Goal: Task Accomplishment & Management: Use online tool/utility

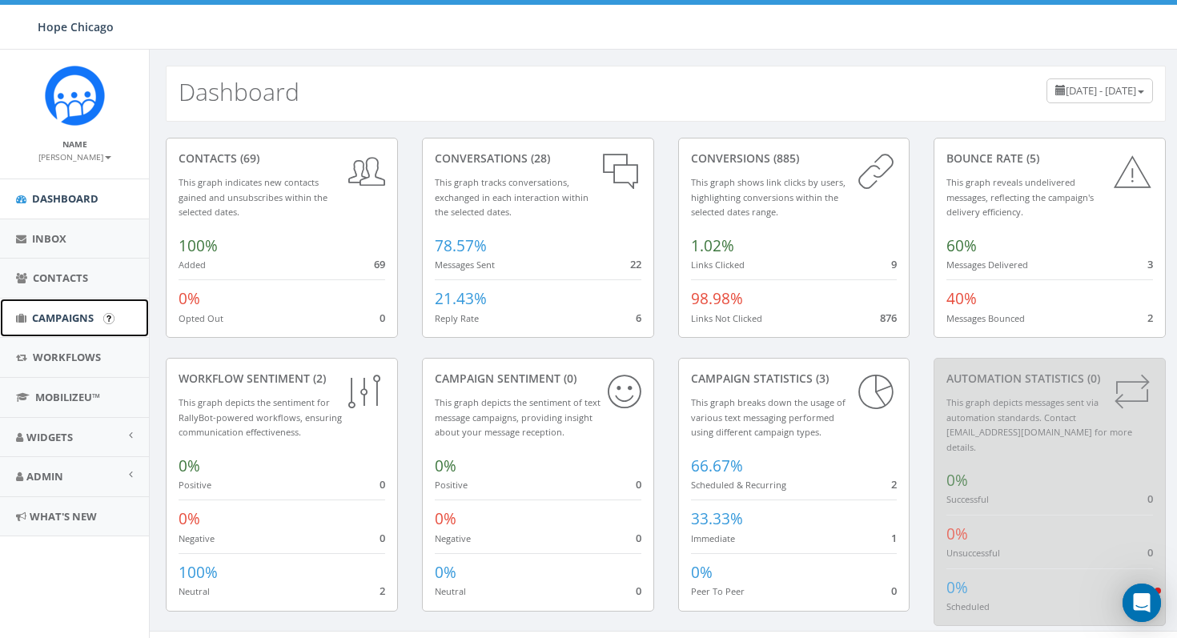
click at [66, 315] on span "Campaigns" at bounding box center [63, 318] width 62 height 14
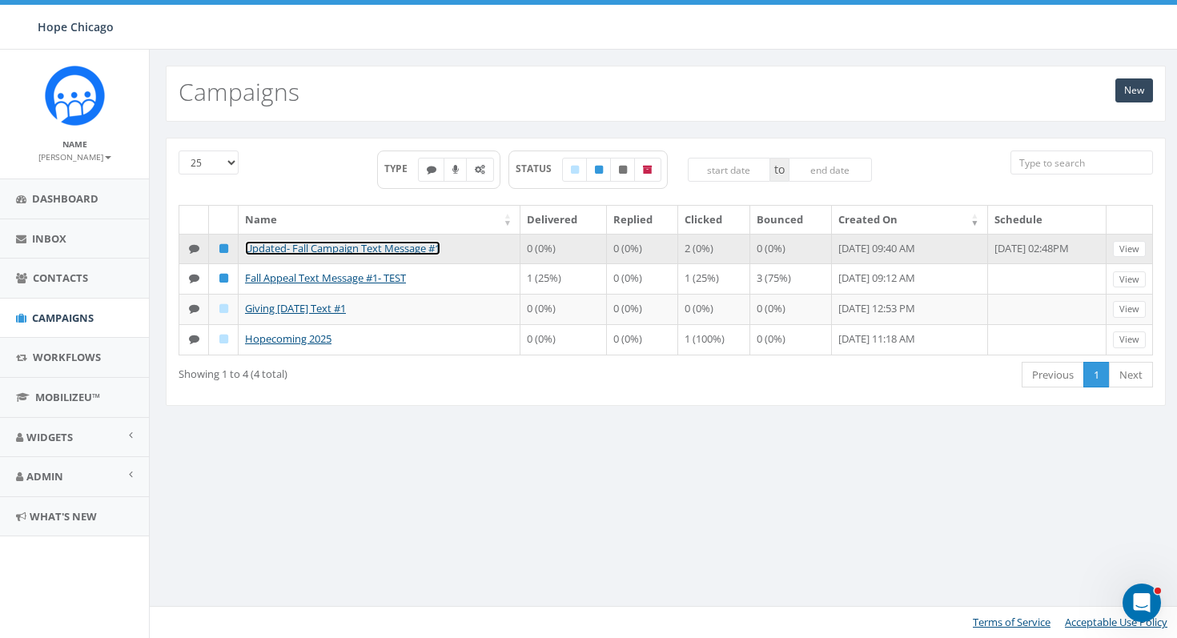
click at [320, 245] on link "Updated- Fall Campaign Text Message #1" at bounding box center [342, 248] width 195 height 14
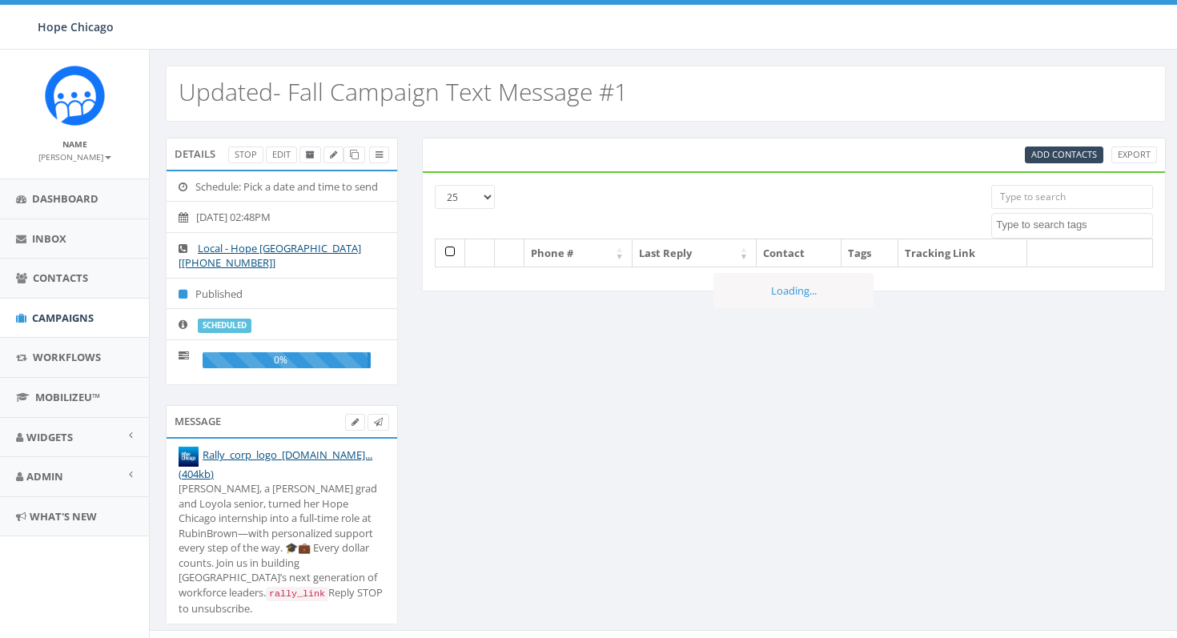
select select
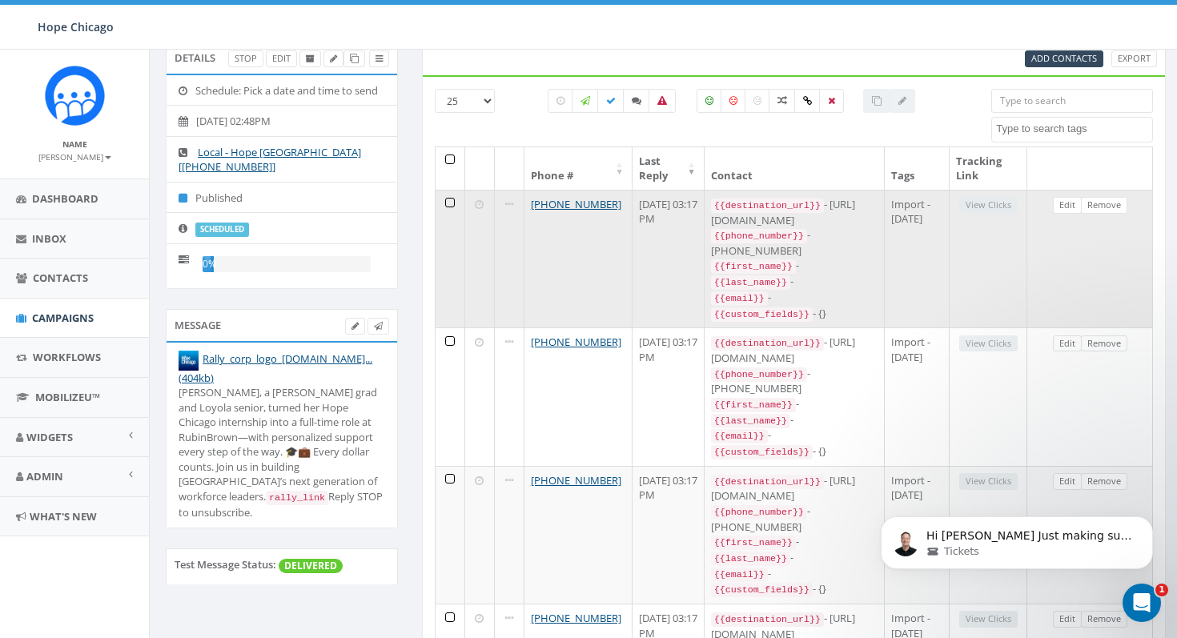
scroll to position [163, 0]
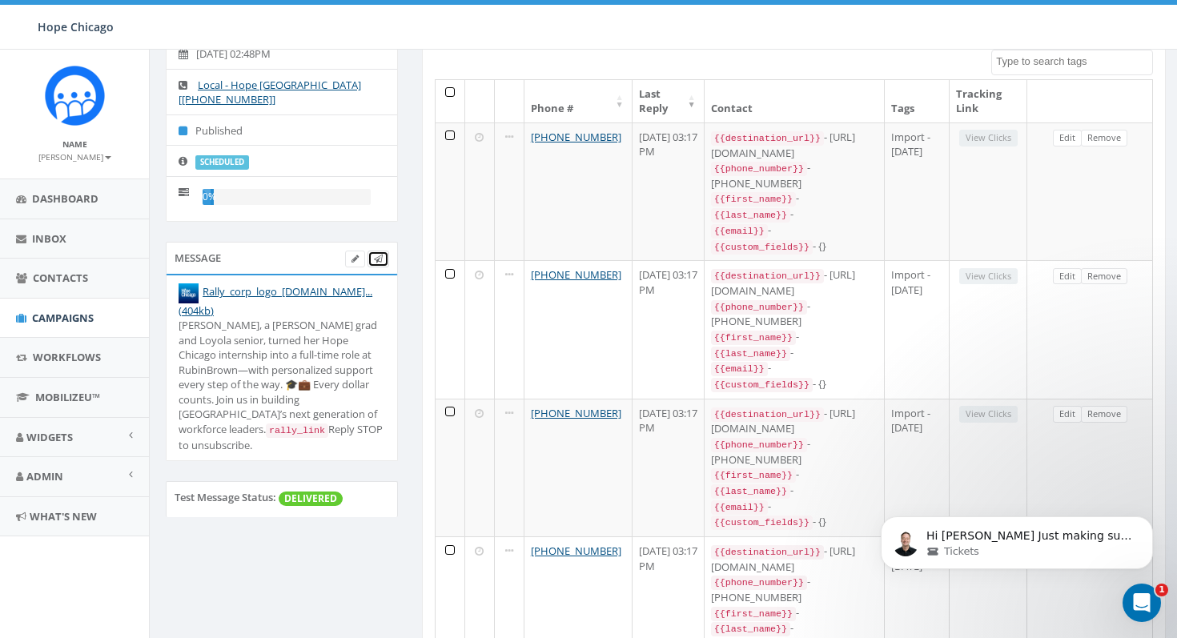
click at [380, 259] on icon at bounding box center [378, 259] width 9 height 9
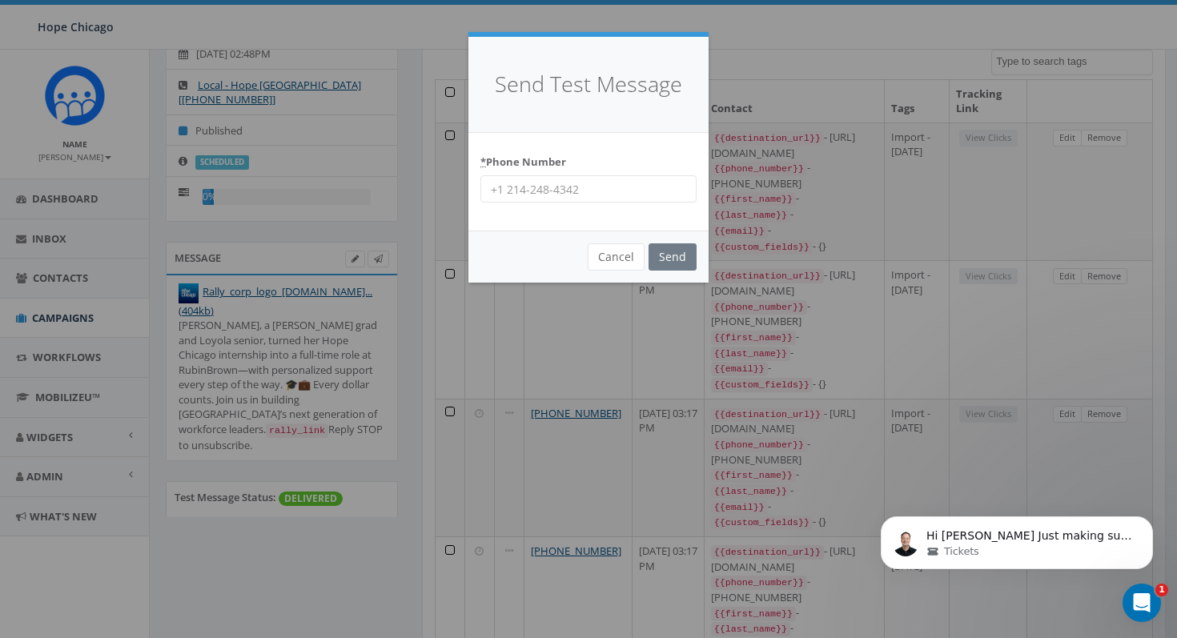
click at [557, 202] on input "* Phone Number" at bounding box center [588, 188] width 216 height 27
type input "2037880065"
click at [669, 257] on input "Send" at bounding box center [672, 256] width 48 height 27
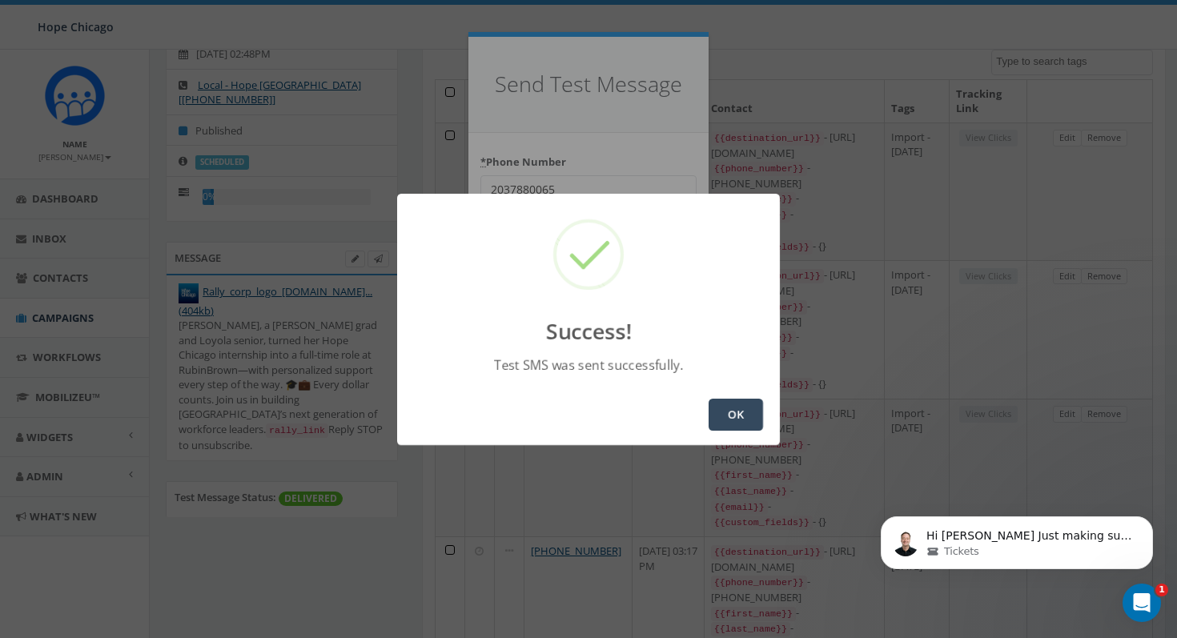
click at [735, 412] on button "OK" at bounding box center [735, 415] width 54 height 32
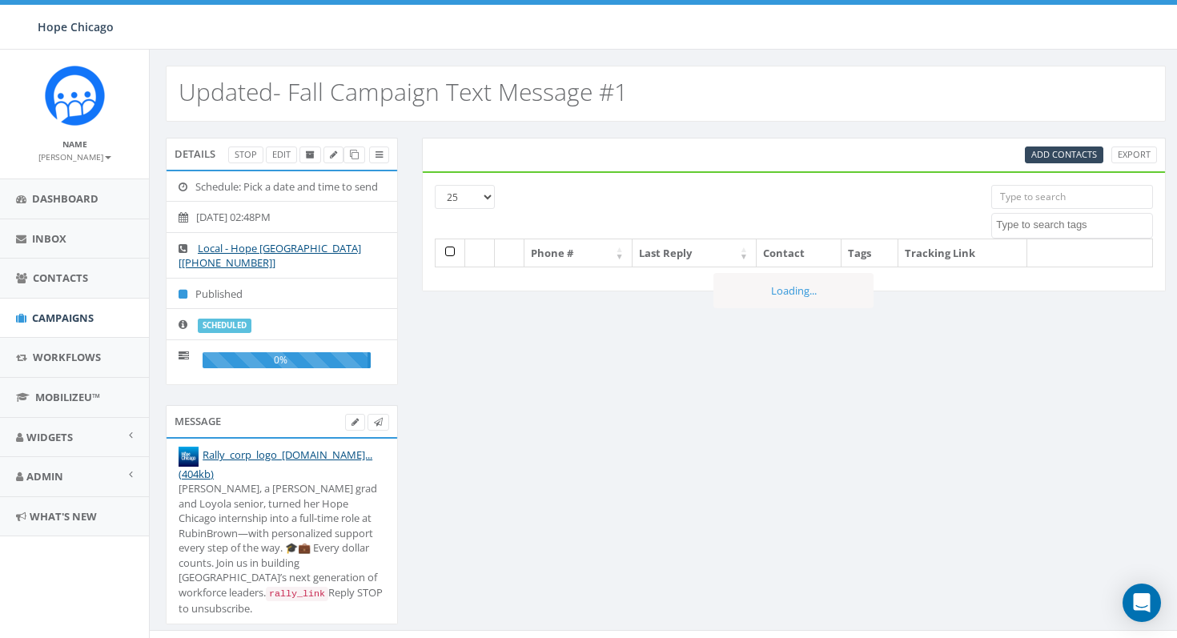
select select
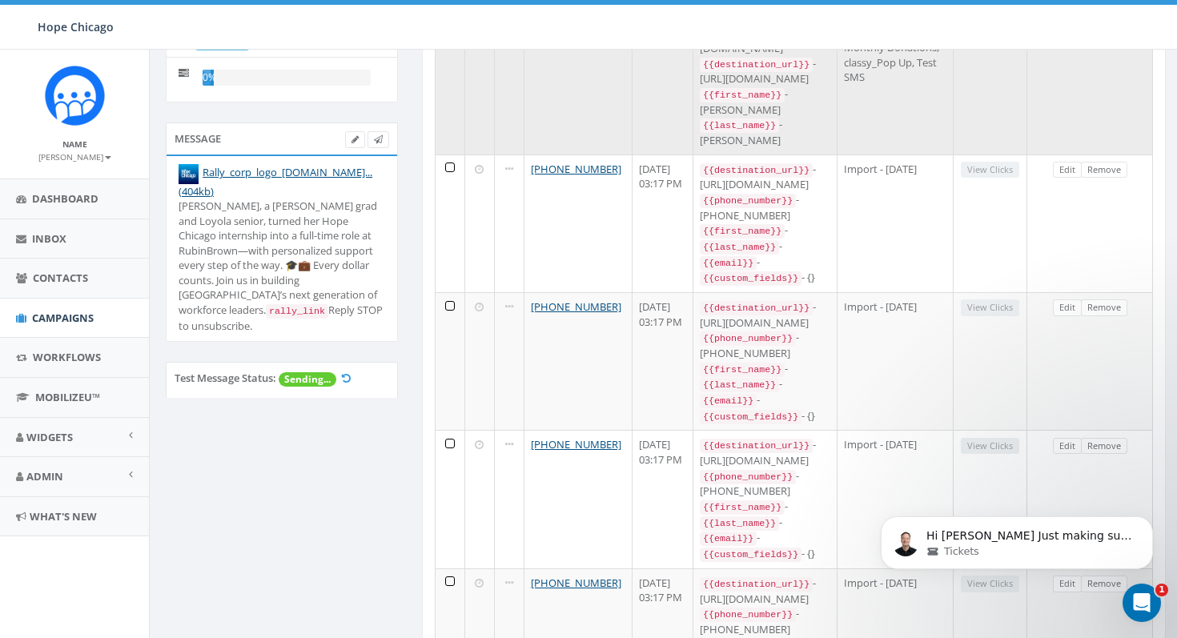
scroll to position [444, 0]
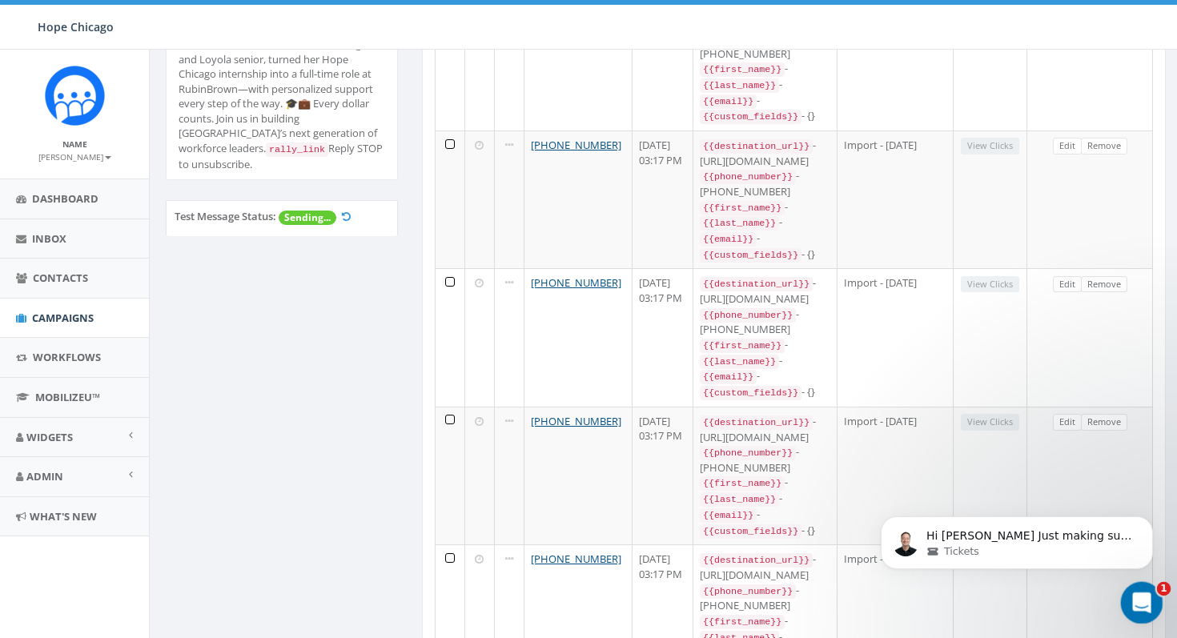
click at [1133, 594] on icon "Open Intercom Messenger" at bounding box center [1139, 600] width 26 height 26
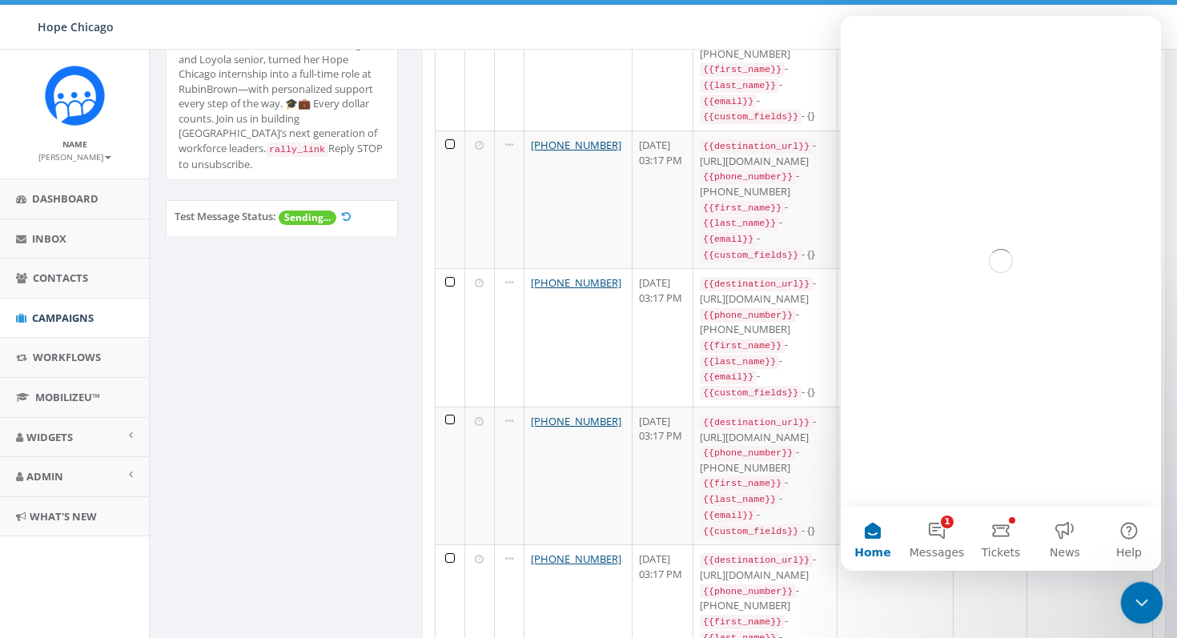
scroll to position [0, 0]
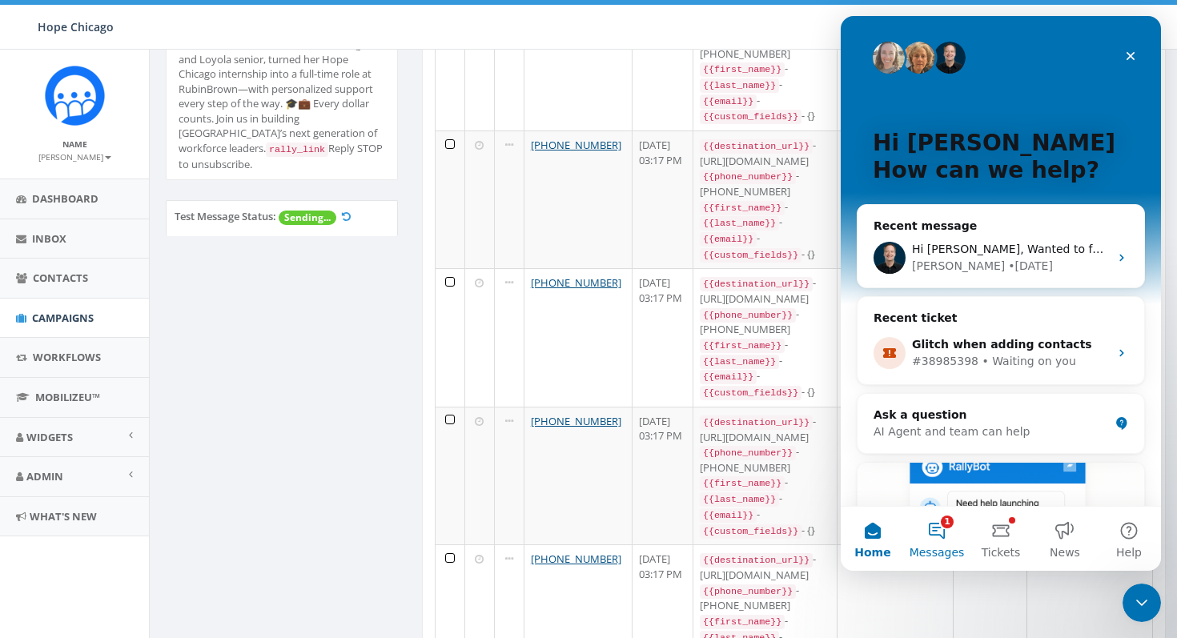
click at [943, 532] on button "1 Messages" at bounding box center [936, 539] width 64 height 64
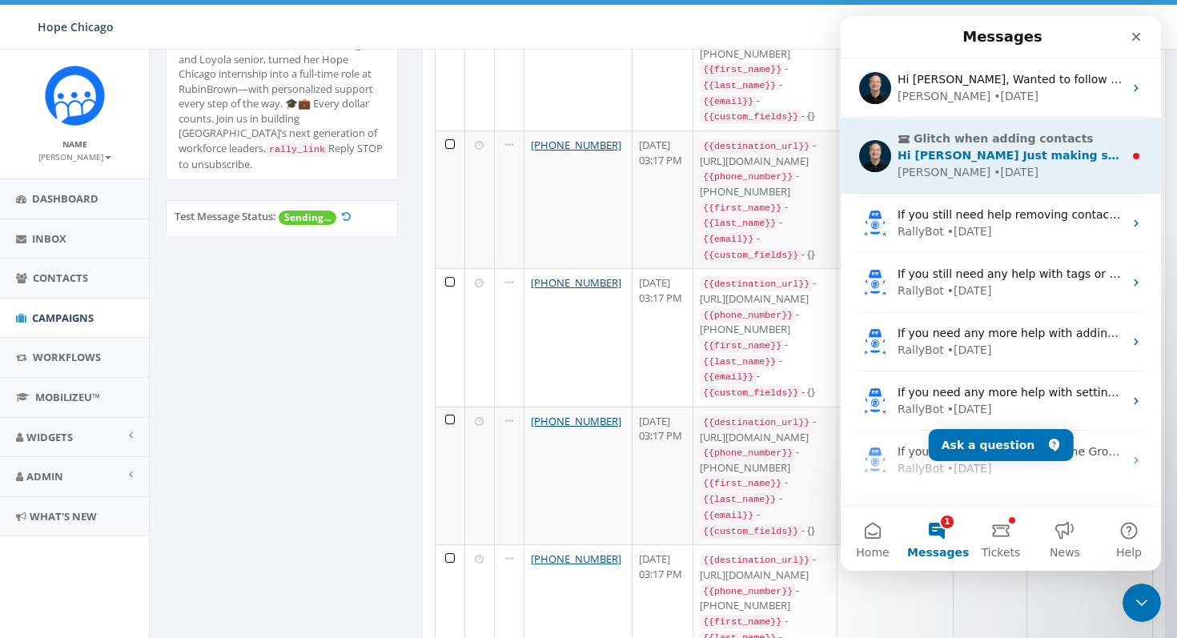
click at [1006, 134] on span "Glitch when adding contacts" at bounding box center [1003, 138] width 180 height 17
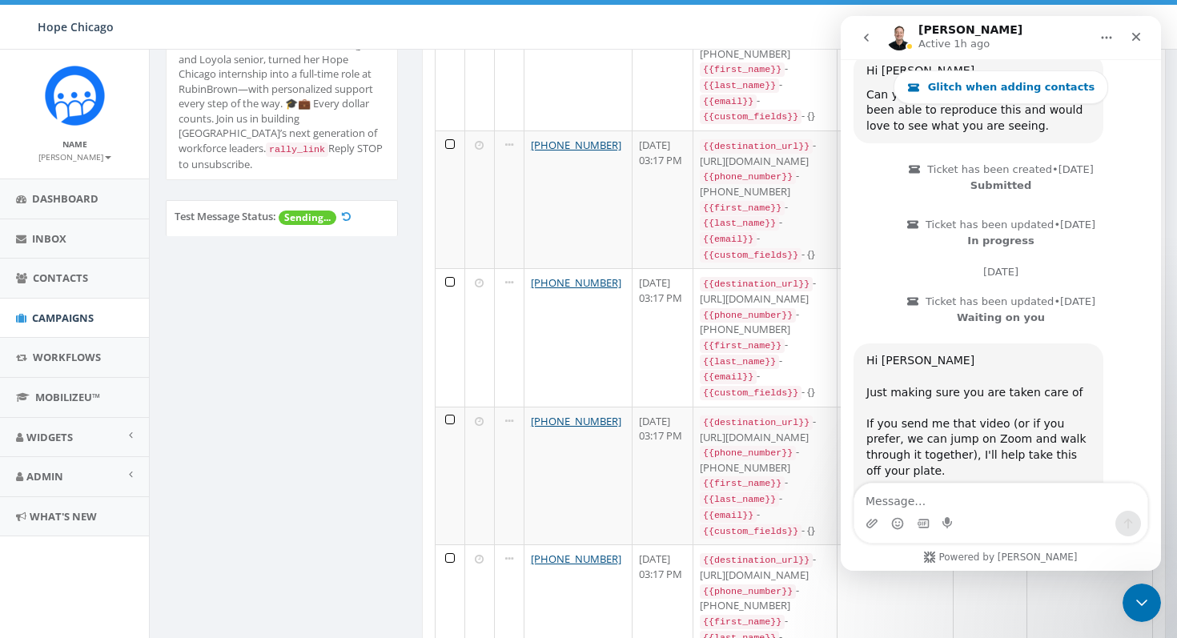
scroll to position [1911, 0]
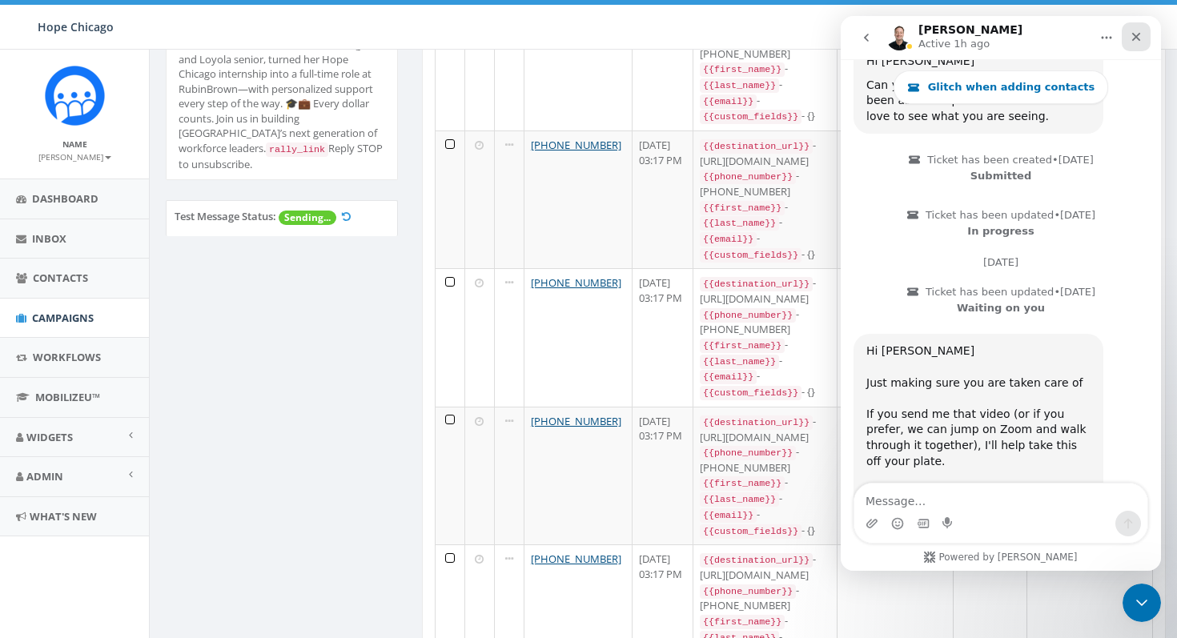
click at [1129, 37] on icon "Close" at bounding box center [1135, 36] width 13 height 13
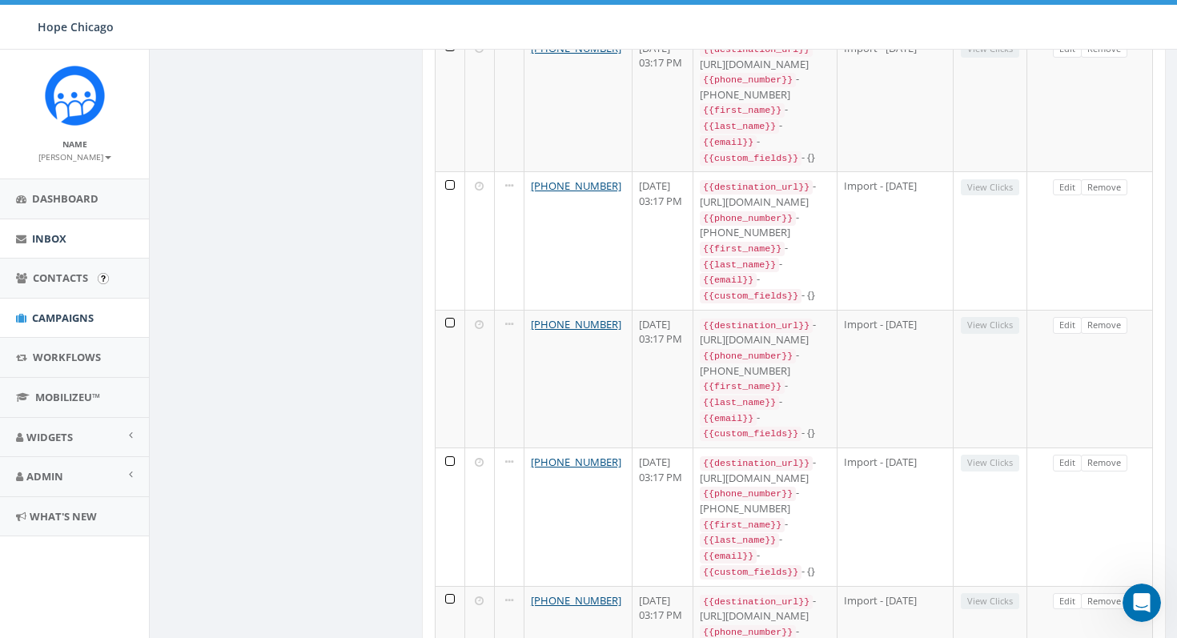
scroll to position [264, 0]
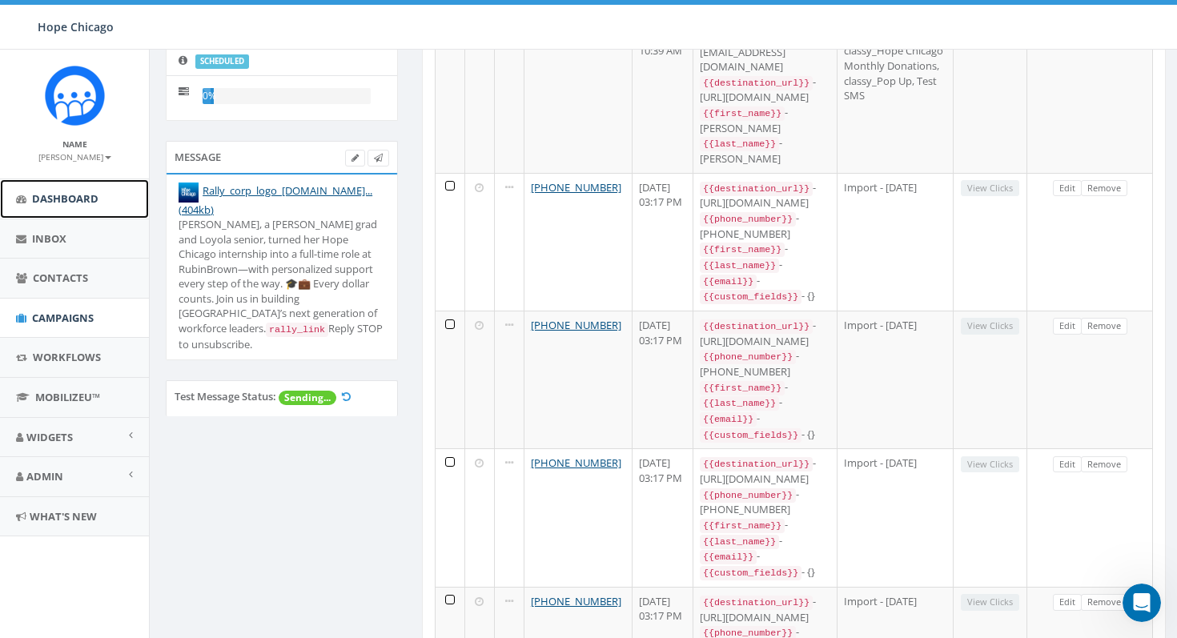
click at [74, 200] on span "Dashboard" at bounding box center [65, 198] width 66 height 14
